Goal: Check status: Check status

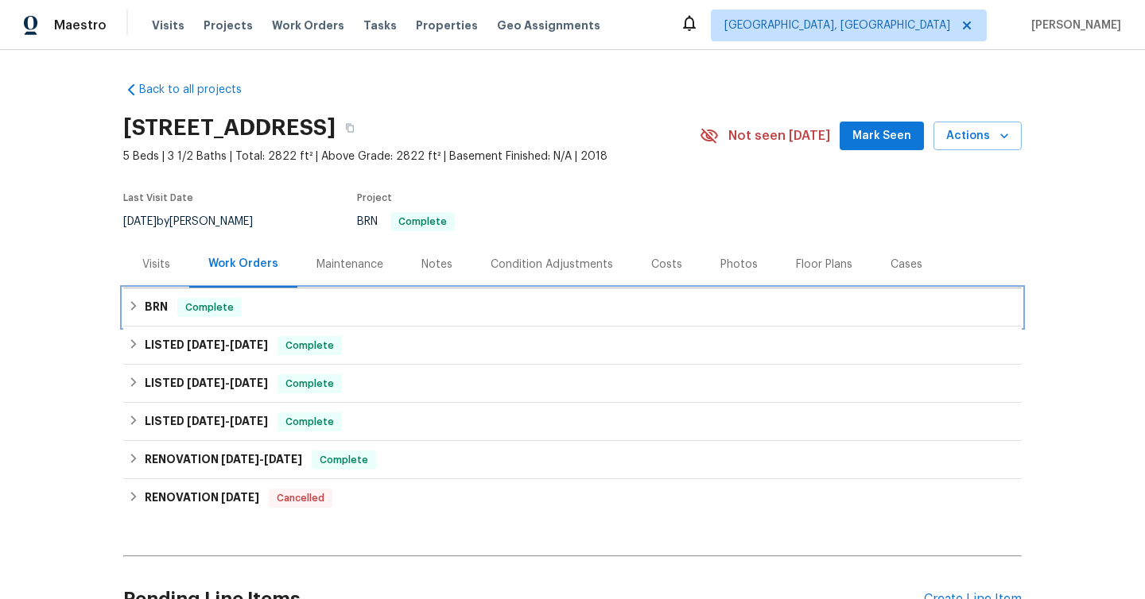
click at [135, 306] on icon at bounding box center [134, 306] width 6 height 10
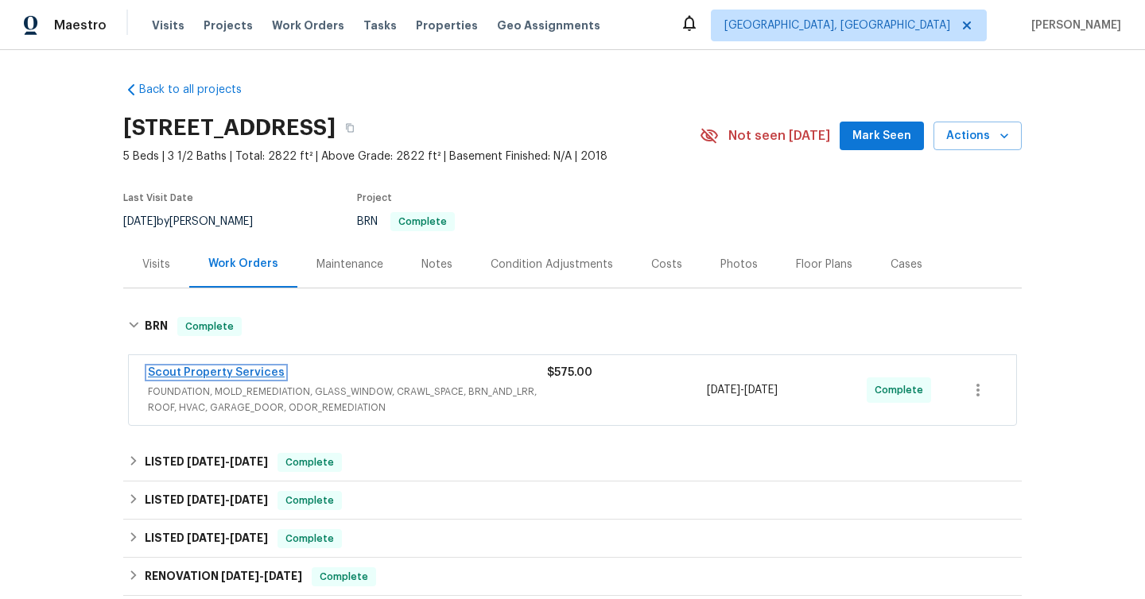
click at [222, 373] on link "Scout Property Services" at bounding box center [216, 372] width 137 height 11
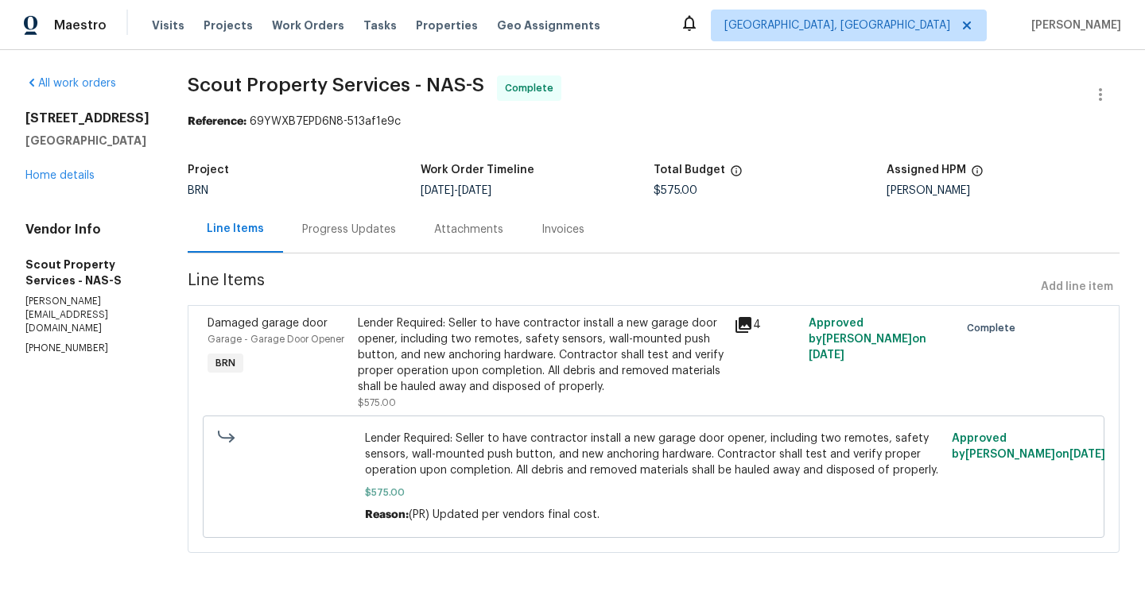
click at [320, 231] on div "Progress Updates" at bounding box center [349, 230] width 94 height 16
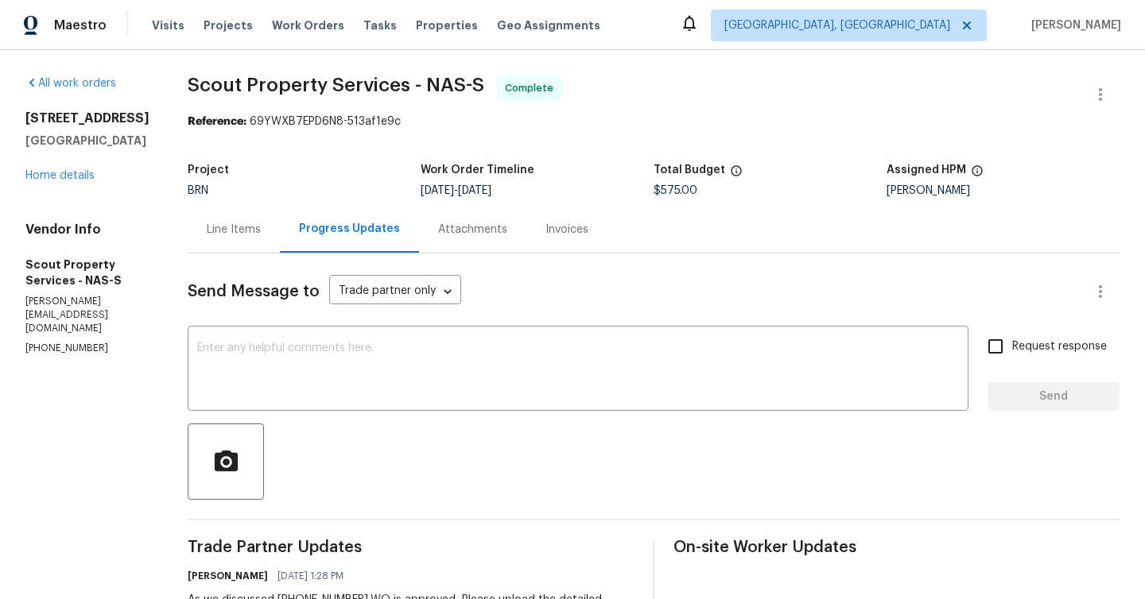
click at [545, 231] on div "Invoices" at bounding box center [566, 230] width 43 height 16
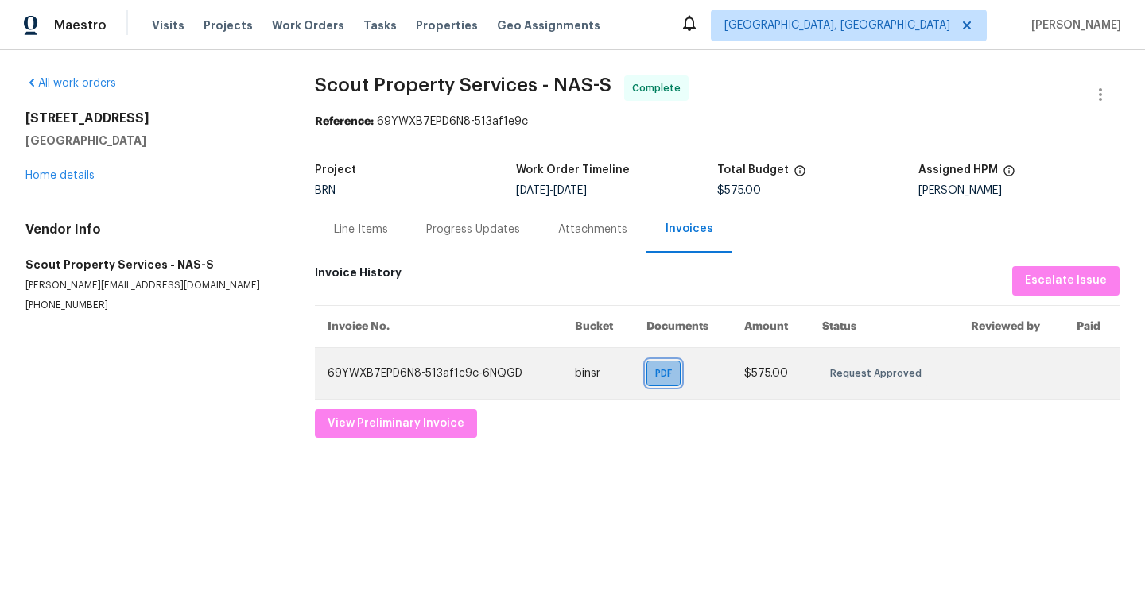
click at [674, 376] on span "PDF" at bounding box center [666, 374] width 23 height 16
